Goal: Information Seeking & Learning: Learn about a topic

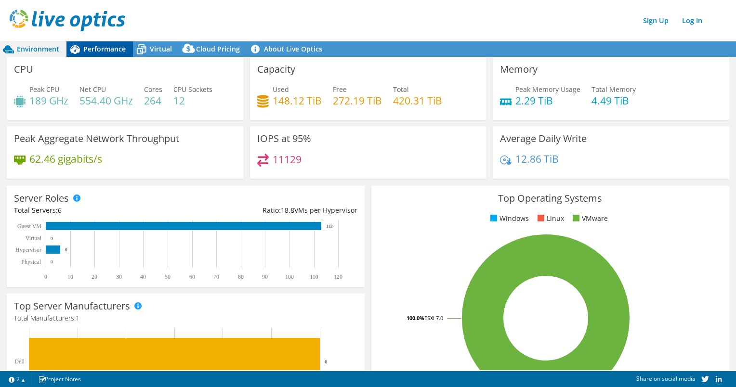
click at [109, 50] on span "Performance" at bounding box center [104, 48] width 42 height 9
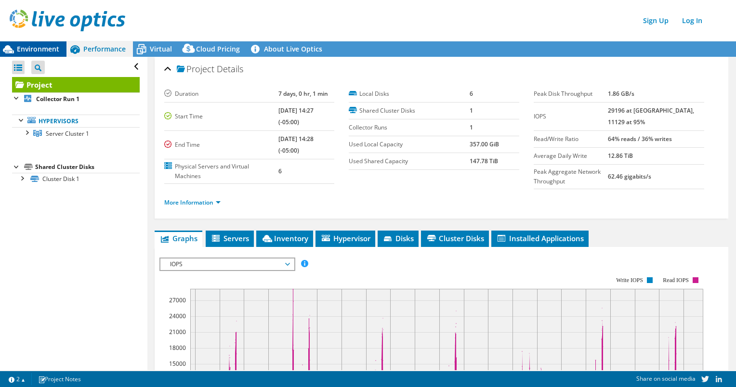
click at [53, 46] on span "Environment" at bounding box center [38, 48] width 42 height 9
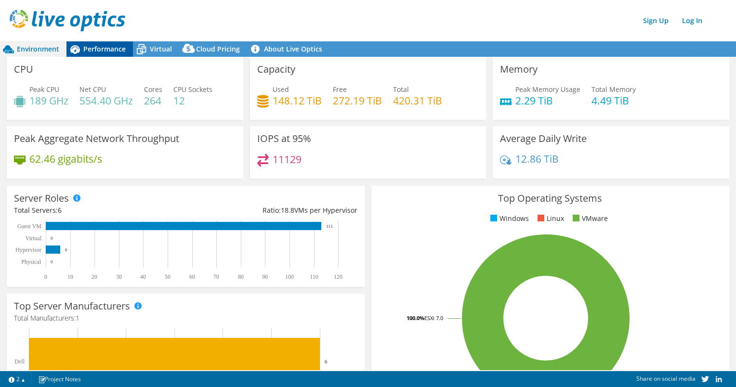
click at [114, 45] on span "Performance" at bounding box center [104, 48] width 42 height 9
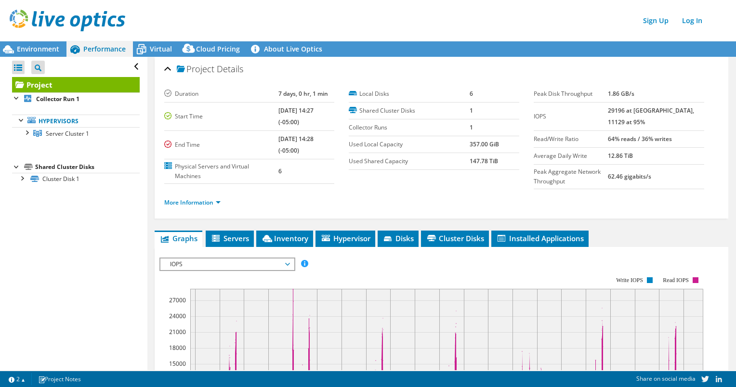
click at [217, 195] on ul "More Information" at bounding box center [441, 201] width 555 height 13
click at [202, 207] on div "More Information" at bounding box center [441, 202] width 555 height 27
click at [201, 201] on link "More Information" at bounding box center [192, 203] width 56 height 8
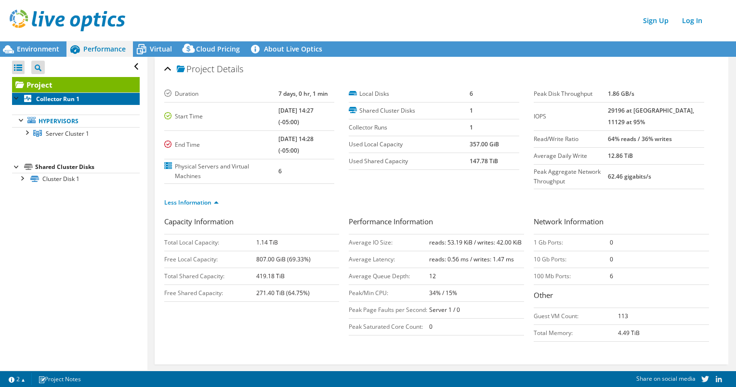
click at [67, 96] on b "Collector Run 1" at bounding box center [57, 99] width 43 height 8
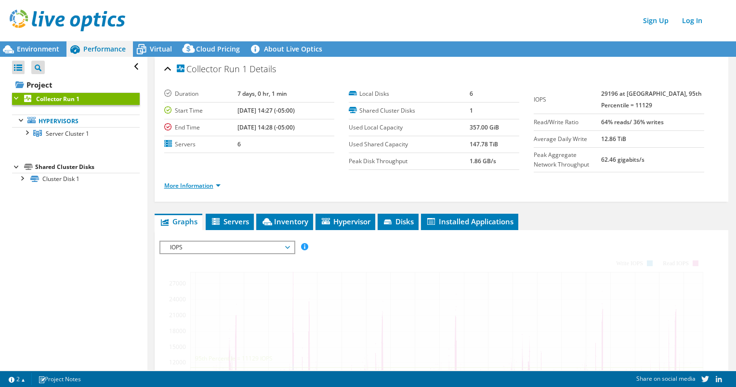
click at [208, 184] on link "More Information" at bounding box center [192, 186] width 56 height 8
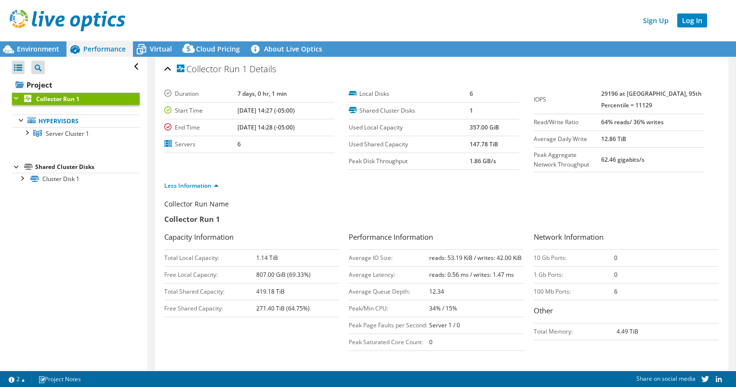
click at [697, 22] on link "Log In" at bounding box center [692, 20] width 30 height 14
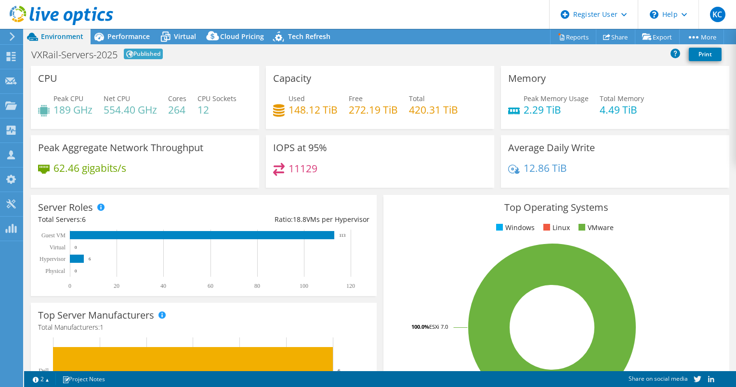
select select "USD"
click at [278, 37] on icon at bounding box center [279, 38] width 17 height 20
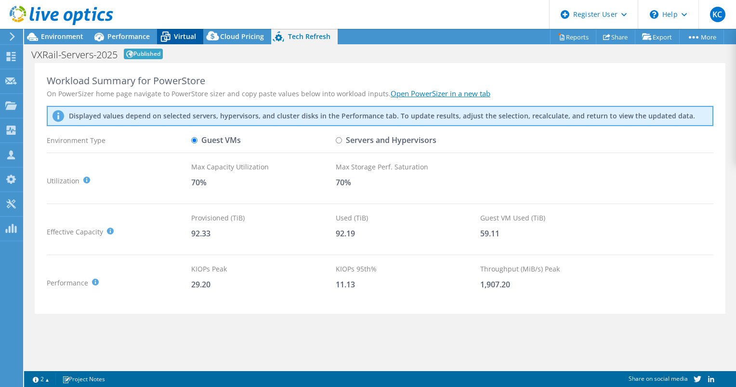
click at [179, 35] on span "Virtual" at bounding box center [185, 36] width 22 height 9
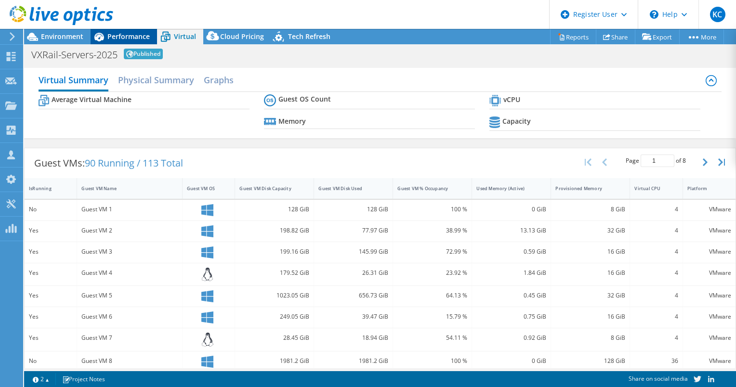
drag, startPoint x: 128, startPoint y: 40, endPoint x: 141, endPoint y: 41, distance: 13.0
click at [129, 40] on span "Performance" at bounding box center [128, 36] width 42 height 9
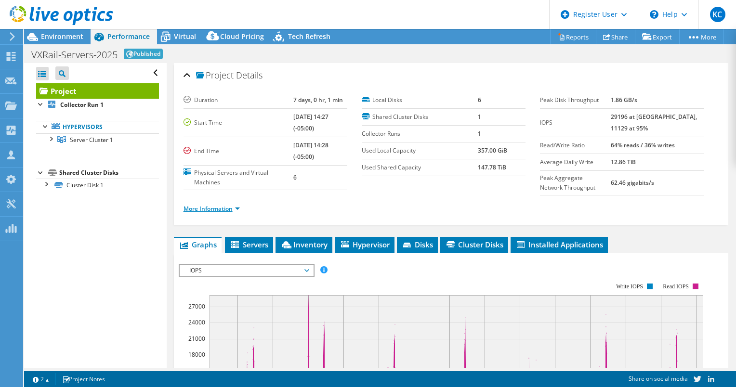
click at [236, 205] on link "More Information" at bounding box center [212, 209] width 56 height 8
